Goal: Task Accomplishment & Management: Use online tool/utility

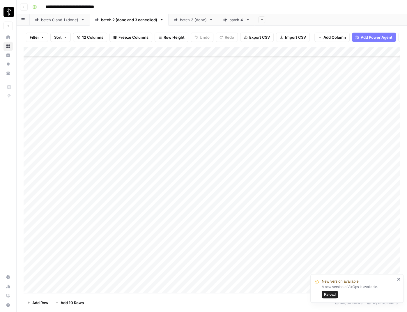
scroll to position [649, 0]
click at [223, 24] on link "batch 4" at bounding box center [236, 20] width 37 height 12
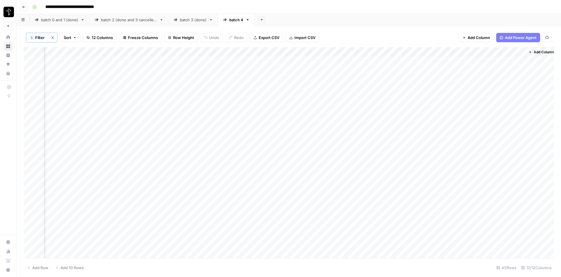
scroll to position [0, 441]
click at [376, 92] on div "Add Column" at bounding box center [289, 152] width 530 height 211
click at [378, 117] on div "Add Column" at bounding box center [289, 152] width 530 height 211
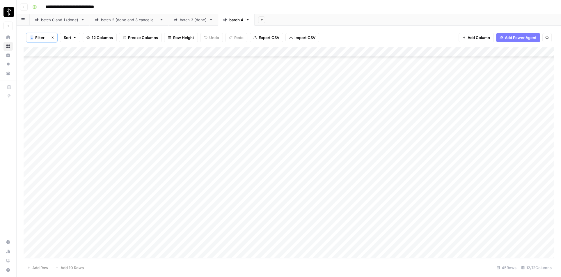
scroll to position [0, 0]
drag, startPoint x: 96, startPoint y: 49, endPoint x: 68, endPoint y: 52, distance: 28.6
click at [68, 52] on div "Add Column" at bounding box center [289, 152] width 530 height 211
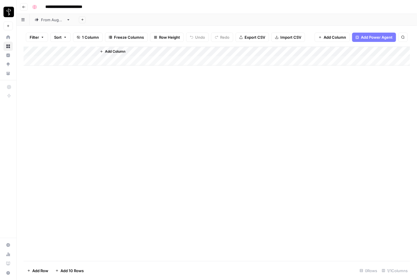
click at [53, 21] on div "From [DATE]" at bounding box center [52, 20] width 23 height 6
click at [64, 62] on div "Add Column" at bounding box center [217, 154] width 387 height 215
click at [112, 221] on div "Add Column" at bounding box center [217, 154] width 387 height 215
